Goal: Information Seeking & Learning: Learn about a topic

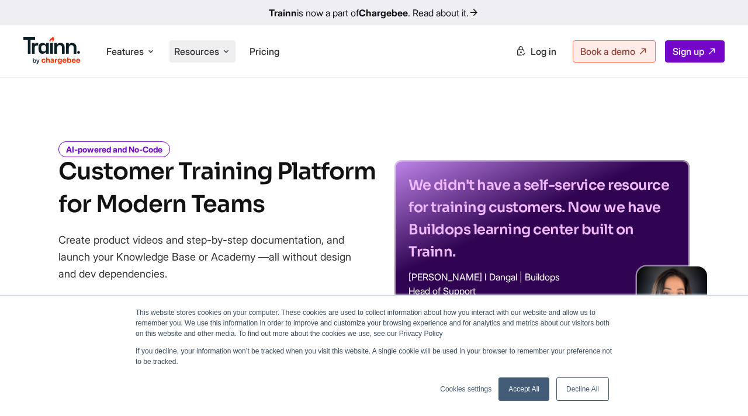
click at [206, 56] on span "Resources" at bounding box center [196, 51] width 45 height 13
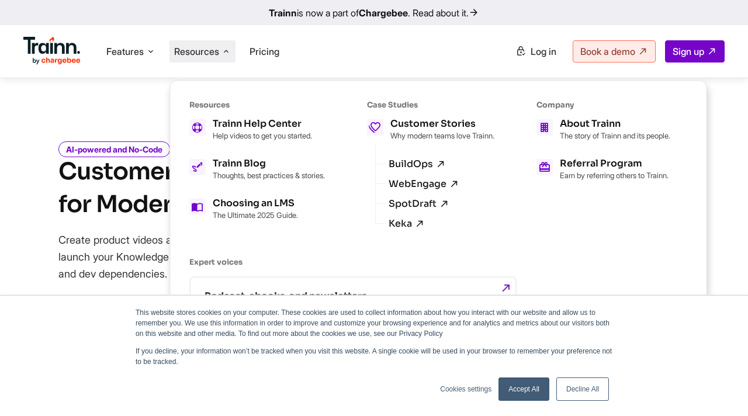
click at [18, 193] on div "AI-powered and No-Code Customer Training Platform for Modern Teams Create produ…" at bounding box center [374, 229] width 748 height 209
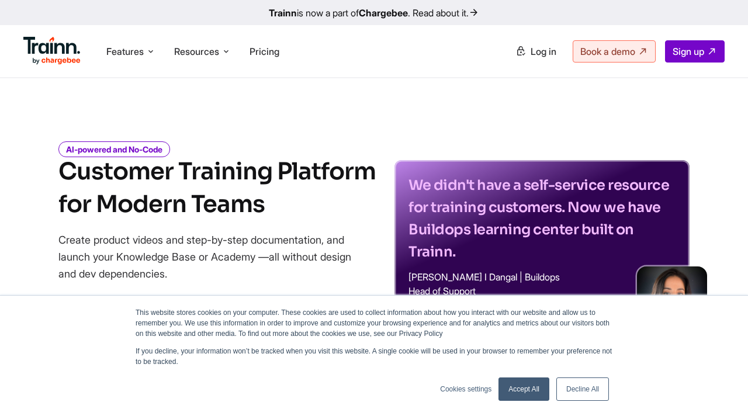
click at [583, 393] on link "Decline All" at bounding box center [582, 388] width 53 height 23
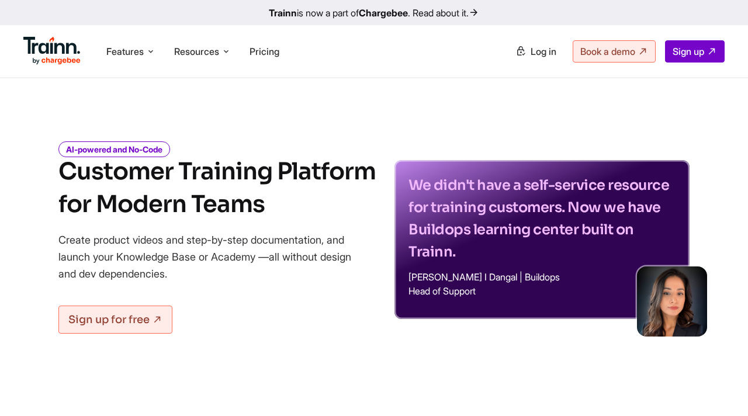
click at [464, 20] on link "Trainn is now a part of Chargebee . Read about it." at bounding box center [374, 12] width 748 height 25
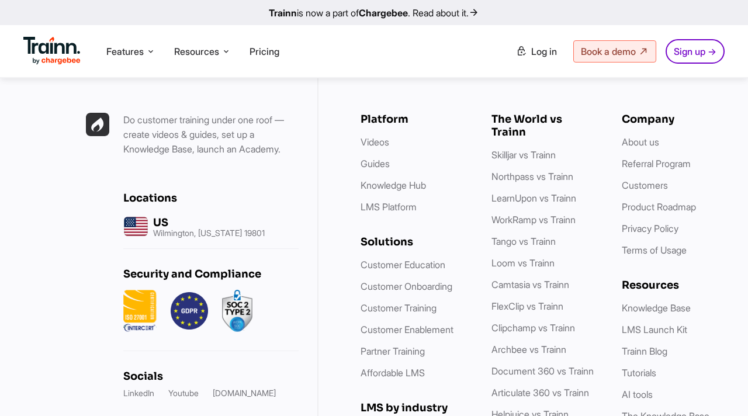
scroll to position [1987, 0]
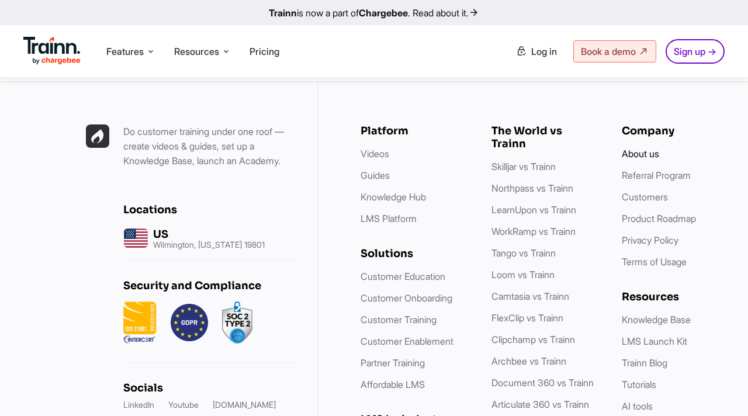
click at [631, 160] on link "About us" at bounding box center [640, 154] width 37 height 12
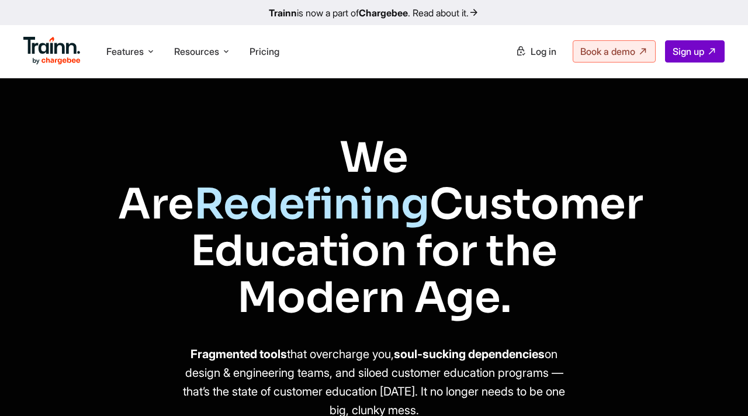
click at [429, 221] on h1 "We Are Redefining Customer Education for the Modern Age." at bounding box center [374, 227] width 512 height 187
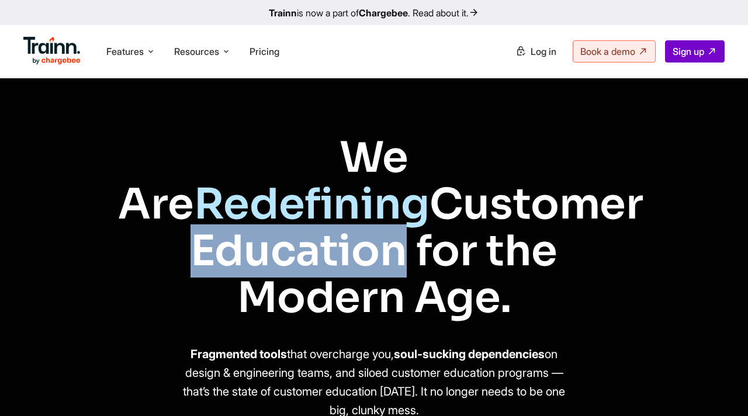
click at [429, 221] on h1 "We Are Redefining Customer Education for the Modern Age." at bounding box center [374, 227] width 512 height 187
click at [356, 179] on h1 "We Are Redefining Customer Education for the Modern Age." at bounding box center [374, 227] width 512 height 187
